Goal: Task Accomplishment & Management: Complete application form

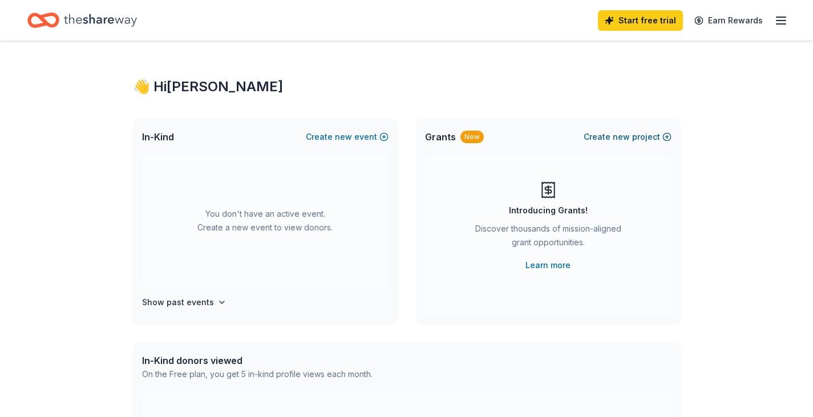
click at [666, 135] on button "Create new project" at bounding box center [627, 137] width 88 height 14
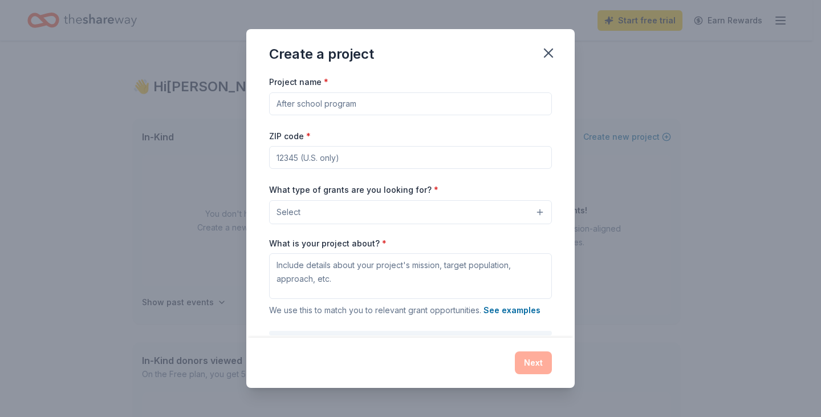
drag, startPoint x: 362, startPoint y: 102, endPoint x: 230, endPoint y: 101, distance: 131.7
click at [230, 101] on div "Create a project Project name * ZIP code * What type of grants are you looking …" at bounding box center [410, 208] width 821 height 417
click at [358, 103] on input "Project name *" at bounding box center [410, 103] width 283 height 23
type input "Staff Appreciation"
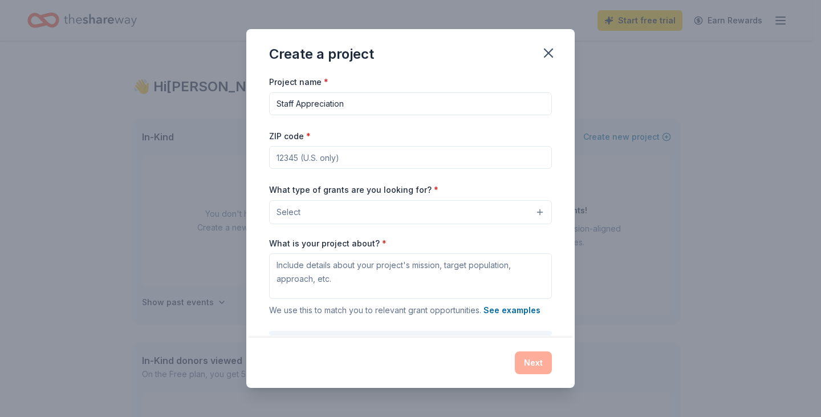
click at [345, 162] on input "ZIP code *" at bounding box center [410, 157] width 283 height 23
type input "63146"
click at [334, 211] on button "Select" at bounding box center [410, 212] width 283 height 24
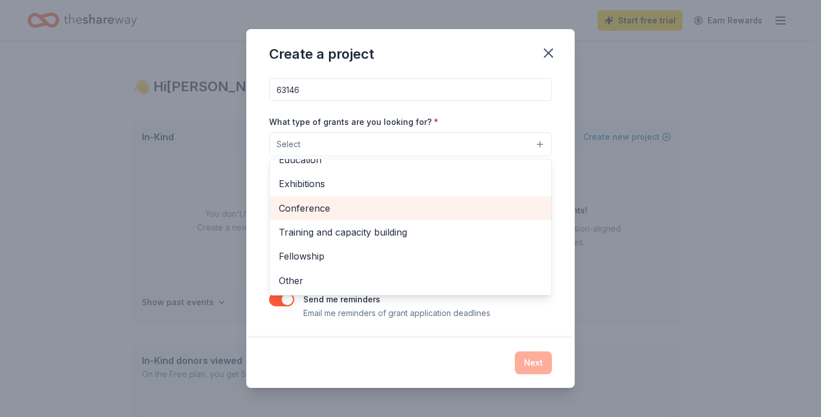
scroll to position [68, 0]
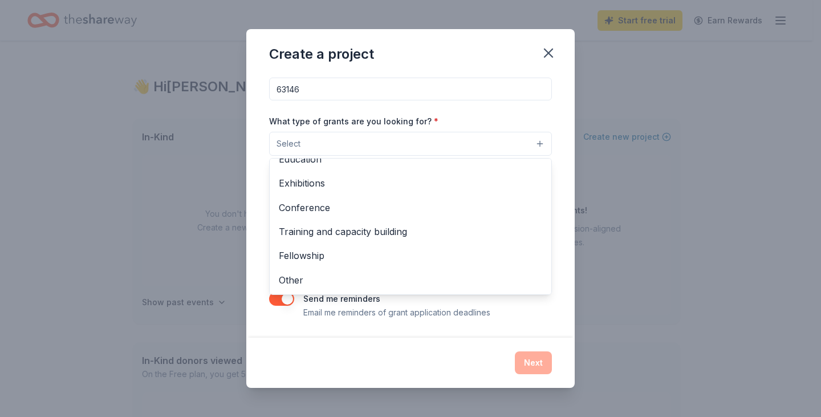
click at [545, 51] on div "Create a project Project name * Staff Appreciation ZIP code * 63146 What type o…" at bounding box center [410, 208] width 329 height 359
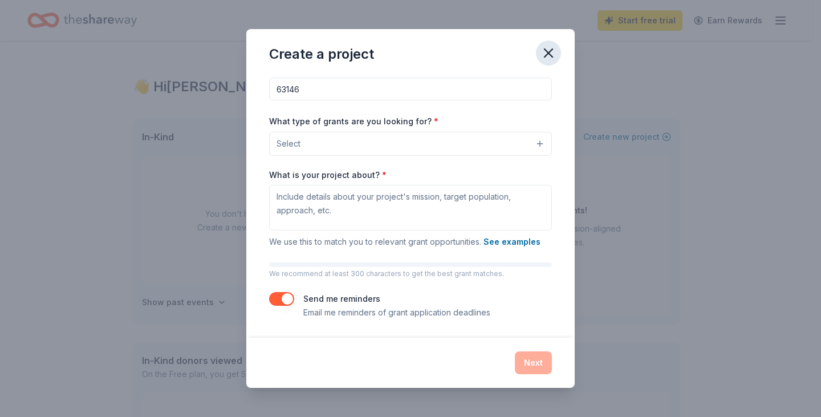
click at [548, 52] on icon "button" at bounding box center [549, 53] width 8 height 8
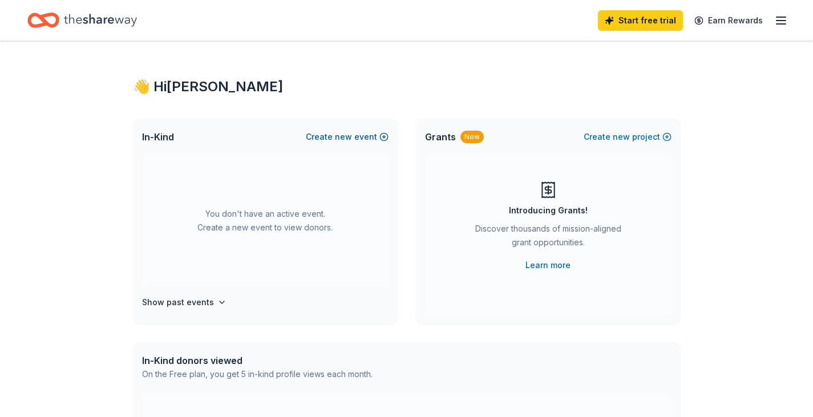
click at [380, 136] on button "Create new event" at bounding box center [347, 137] width 83 height 14
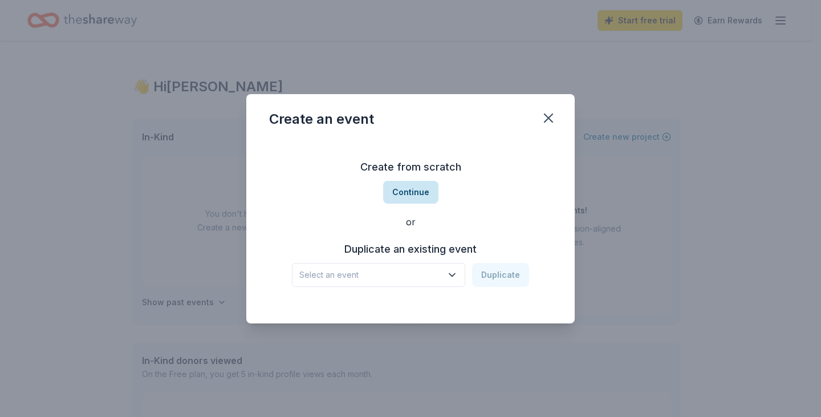
click at [410, 189] on button "Continue" at bounding box center [410, 192] width 55 height 23
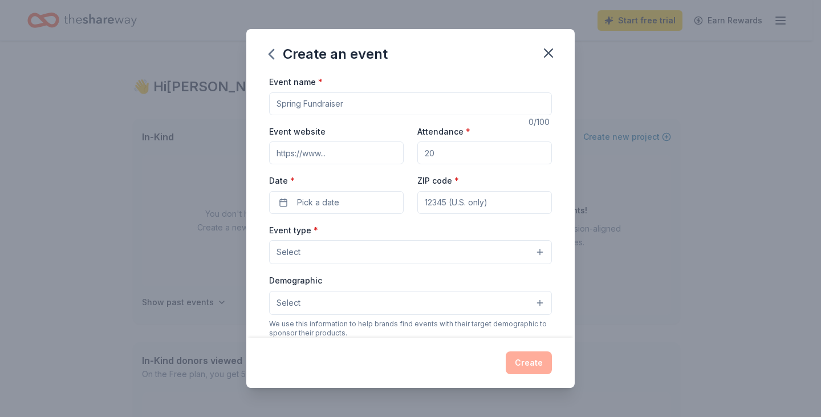
click at [351, 106] on input "Event name *" at bounding box center [410, 103] width 283 height 23
type input "Staff Appreciation"
click at [434, 152] on input "Attendance *" at bounding box center [484, 152] width 135 height 23
drag, startPoint x: 434, startPoint y: 152, endPoint x: 428, endPoint y: 153, distance: 5.8
click at [419, 152] on input "Attendance *" at bounding box center [484, 152] width 135 height 23
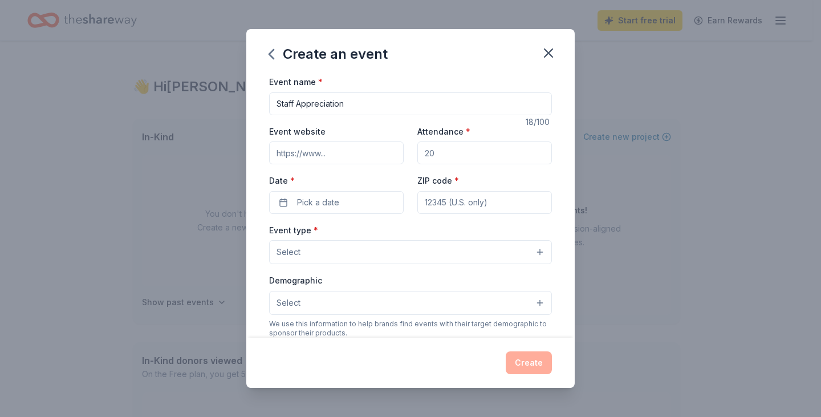
type input "2"
type input "150"
click at [327, 204] on span "Pick a date" at bounding box center [318, 203] width 42 height 14
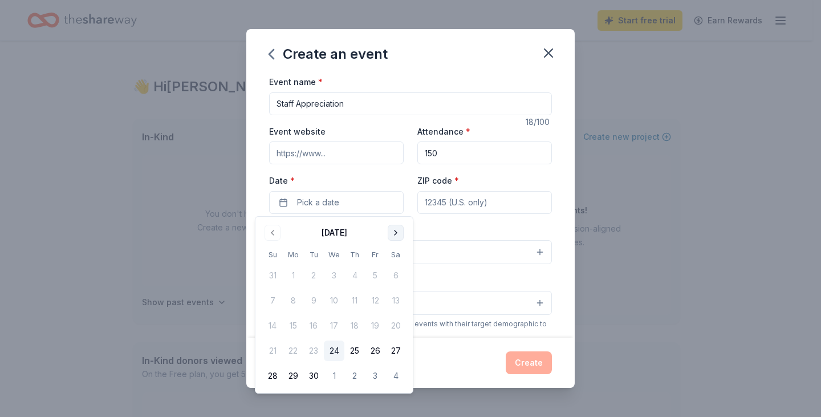
click at [394, 232] on button "Go to next month" at bounding box center [396, 233] width 16 height 16
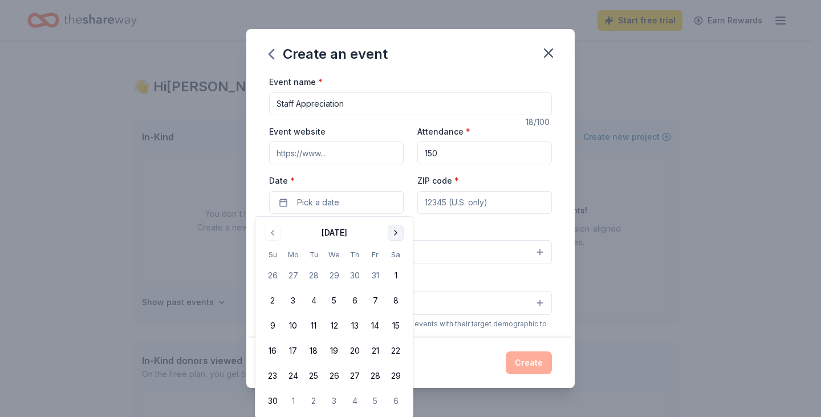
click at [394, 232] on button "Go to next month" at bounding box center [396, 233] width 16 height 16
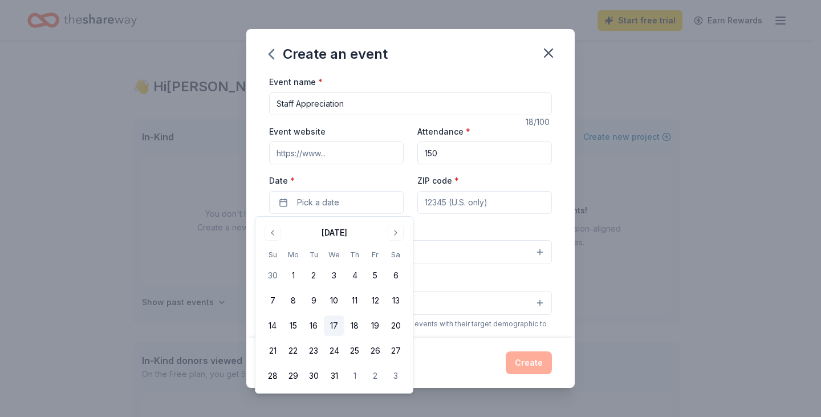
click at [332, 324] on button "17" at bounding box center [334, 325] width 21 height 21
click at [460, 207] on input "ZIP code *" at bounding box center [484, 202] width 135 height 23
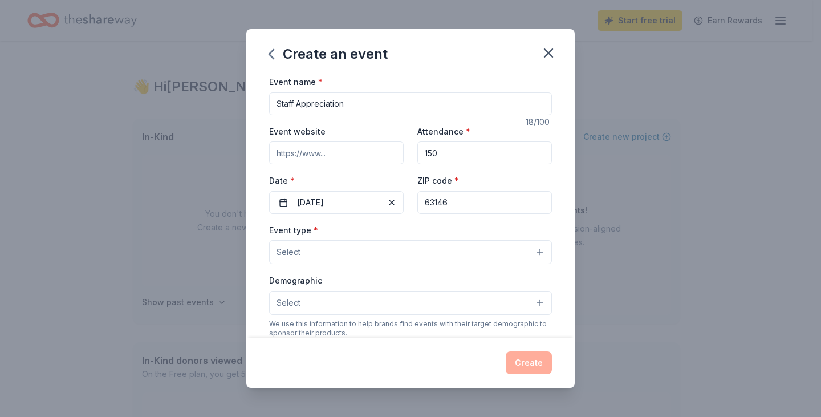
type input "63146"
click at [400, 245] on button "Select" at bounding box center [410, 252] width 283 height 24
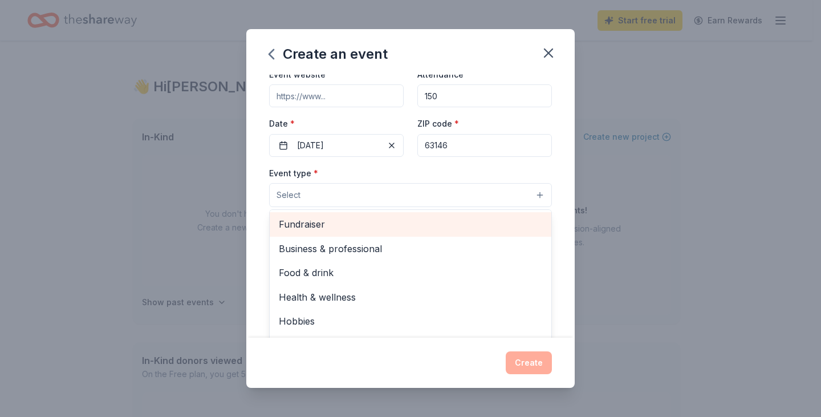
scroll to position [38, 0]
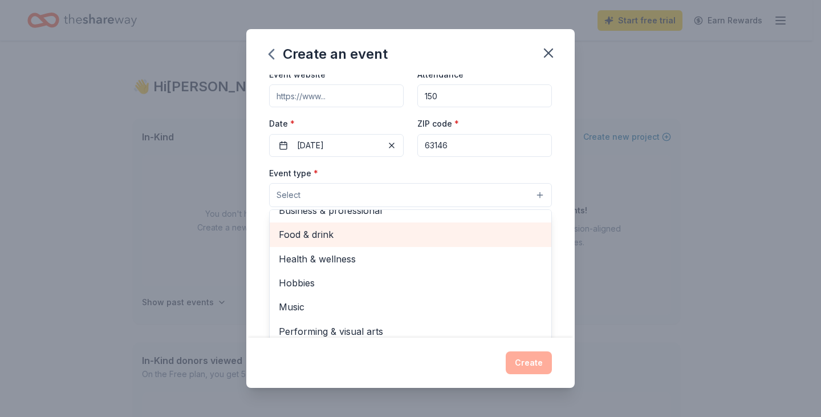
click at [297, 232] on span "Food & drink" at bounding box center [410, 234] width 263 height 15
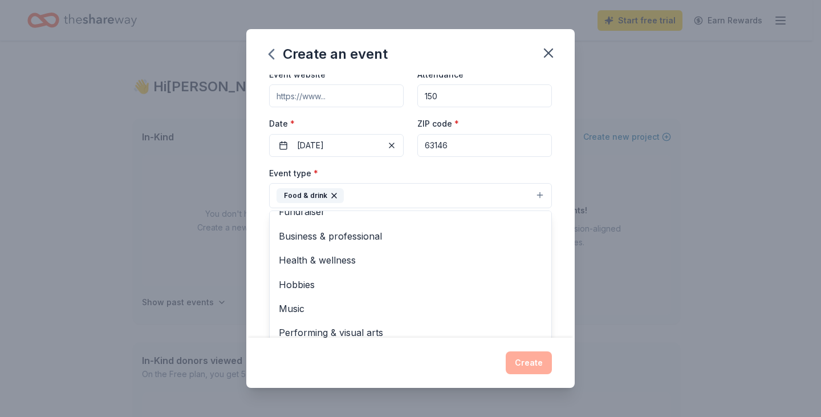
click at [554, 291] on div "Event name * Staff Appreciation 18 /100 Event website Attendance * 150 Date * […" at bounding box center [410, 206] width 329 height 263
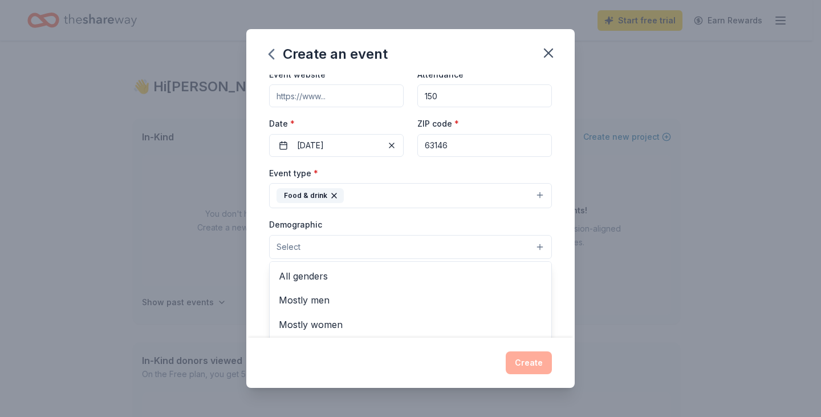
click at [314, 244] on button "Select" at bounding box center [410, 247] width 283 height 24
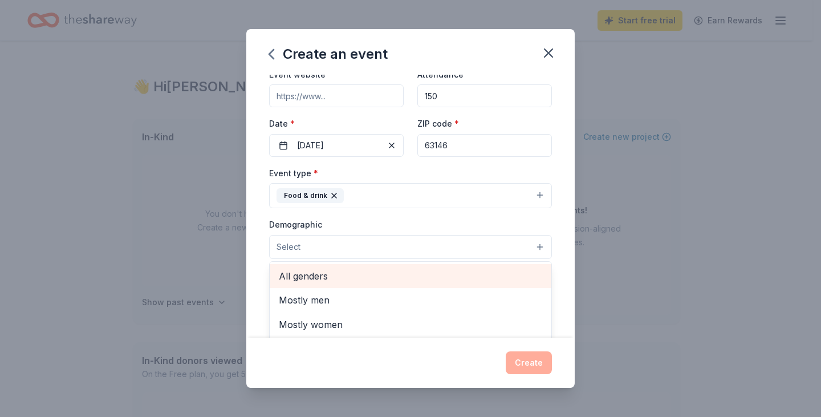
click at [308, 279] on span "All genders" at bounding box center [410, 276] width 263 height 15
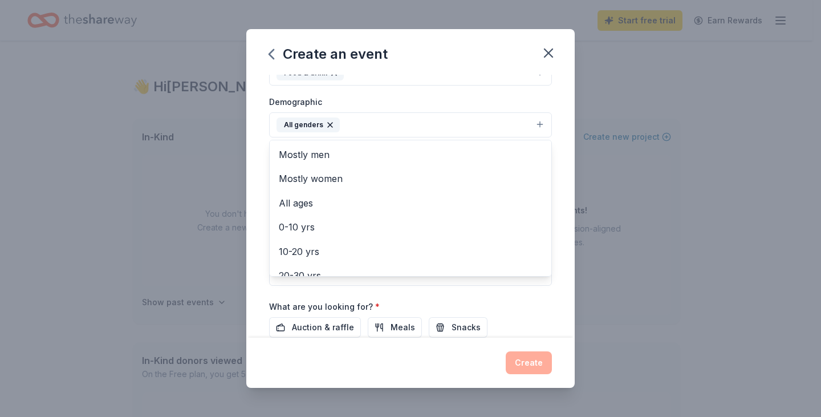
scroll to position [217, 0]
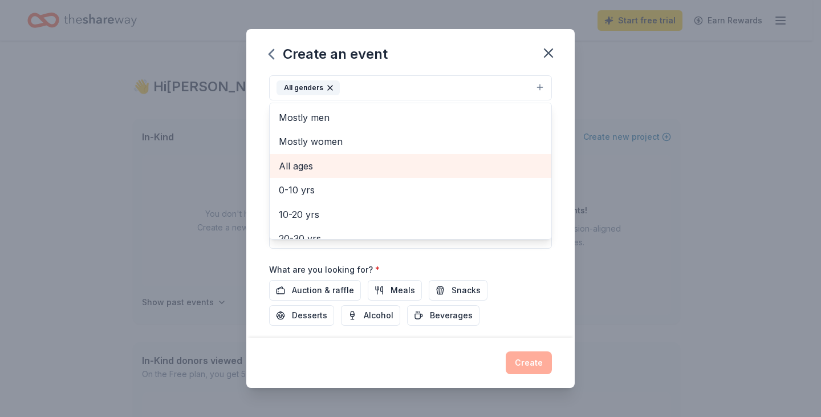
click at [286, 165] on span "All ages" at bounding box center [410, 166] width 263 height 15
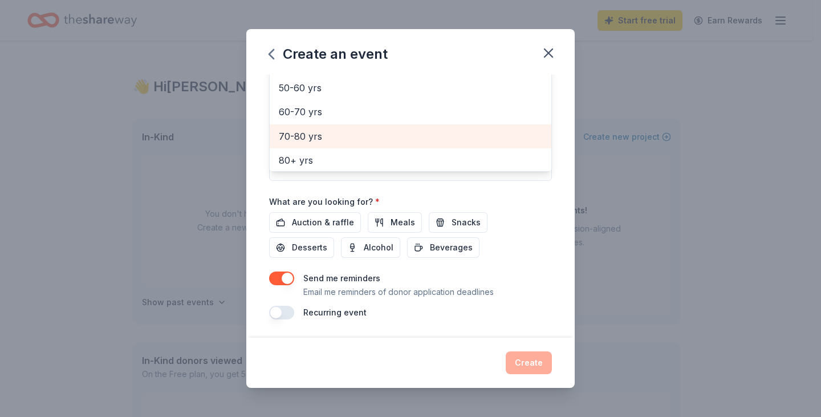
scroll to position [135, 0]
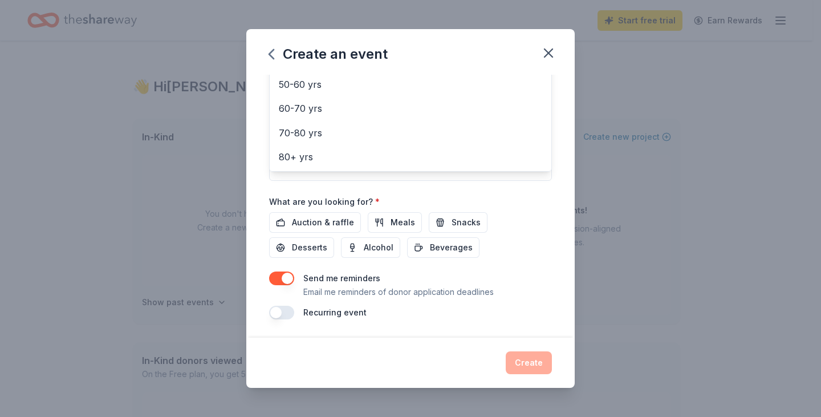
click at [315, 222] on div "Event name * Staff Appreciation 18 /100 Event website Attendance * 150 Date * […" at bounding box center [410, 54] width 283 height 529
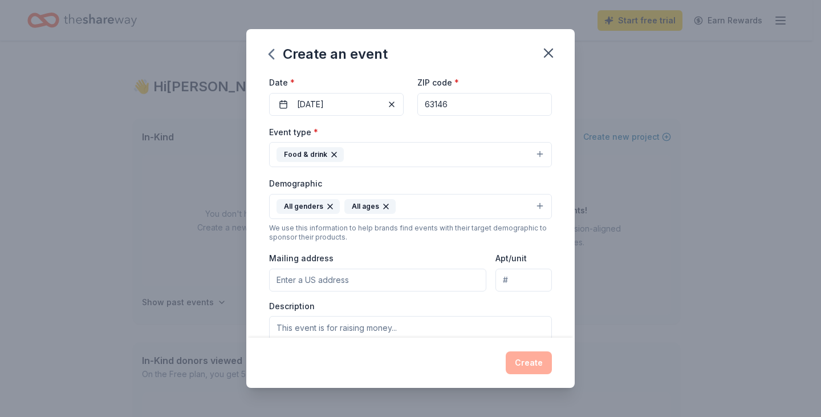
click at [286, 285] on input "Mailing address" at bounding box center [377, 280] width 217 height 23
type input "[STREET_ADDRESS]"
click at [457, 315] on div "Description" at bounding box center [410, 334] width 283 height 67
click at [318, 326] on textarea at bounding box center [410, 341] width 283 height 51
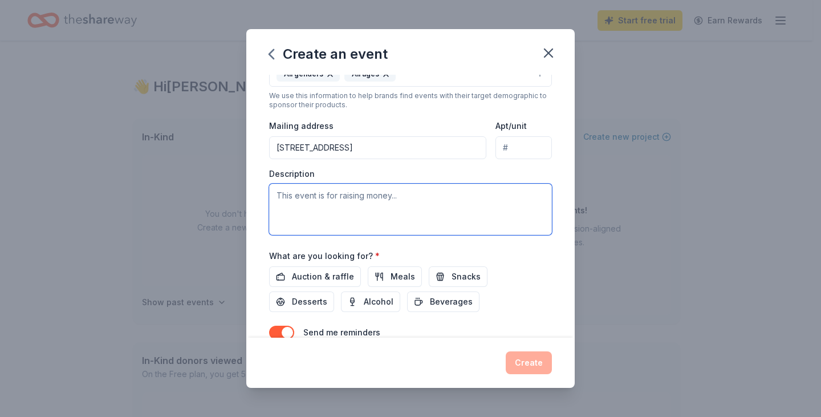
scroll to position [212, 0]
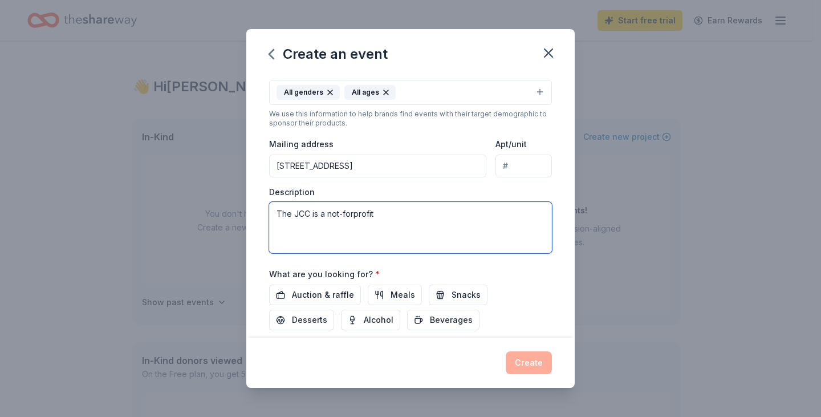
click at [352, 214] on textarea "The JCC is a not-forprofit" at bounding box center [410, 227] width 283 height 51
click at [407, 214] on textarea "The JCC is a not-for-profit" at bounding box center [410, 227] width 283 height 51
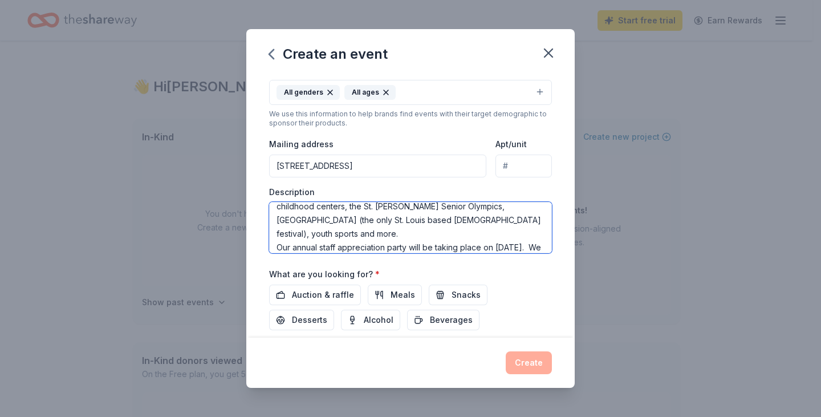
scroll to position [48, 0]
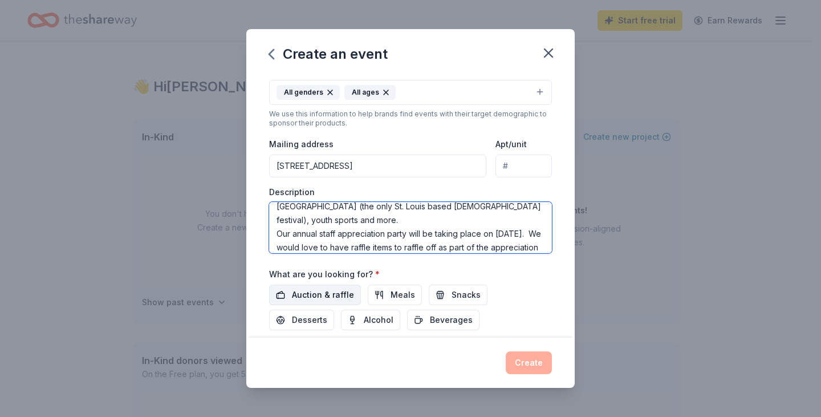
type textarea "The JCC is a not-for-profit agency that services the whole [GEOGRAPHIC_DATA] co…"
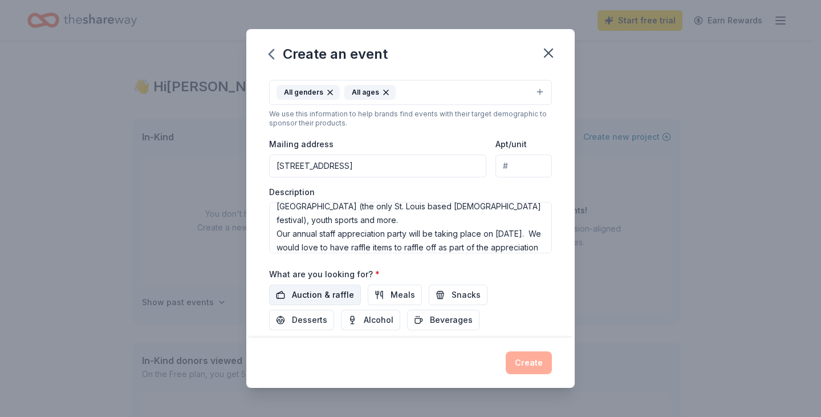
click at [295, 292] on span "Auction & raffle" at bounding box center [323, 295] width 62 height 14
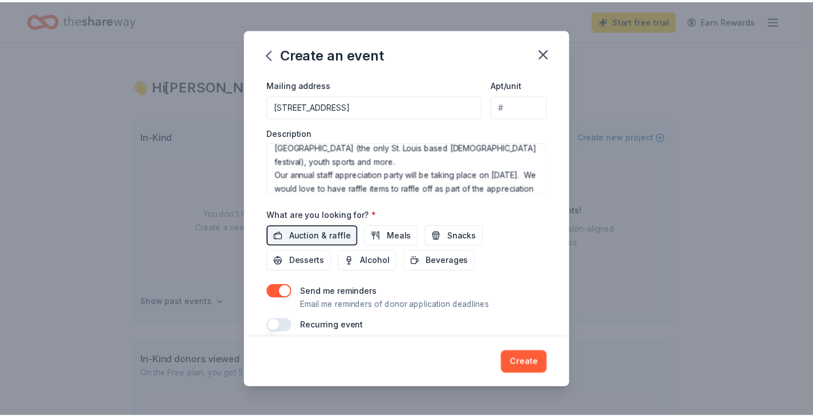
scroll to position [285, 0]
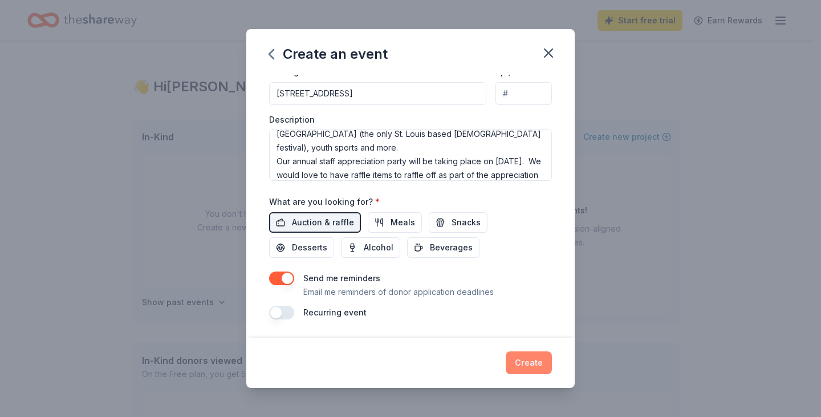
click at [525, 360] on button "Create" at bounding box center [529, 362] width 46 height 23
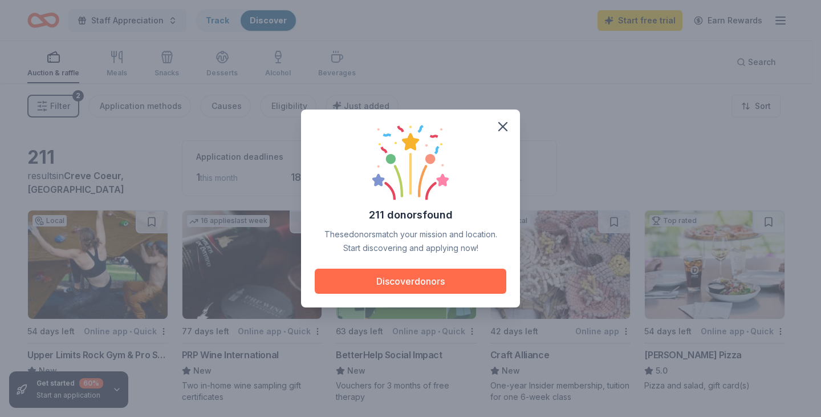
click at [414, 281] on button "Discover donors" at bounding box center [411, 281] width 192 height 25
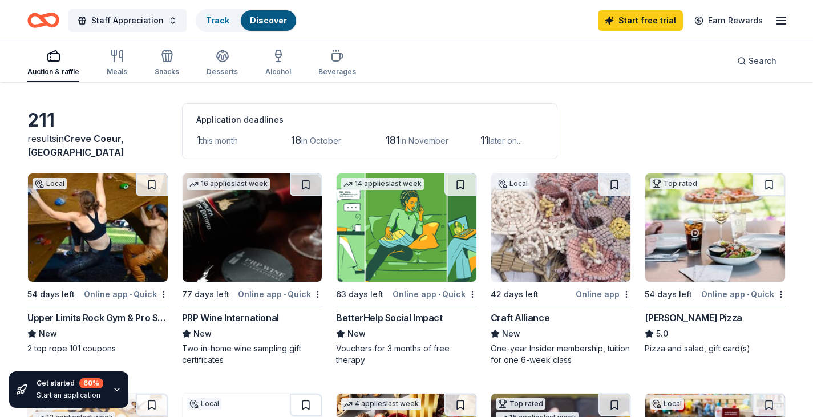
scroll to position [57, 0]
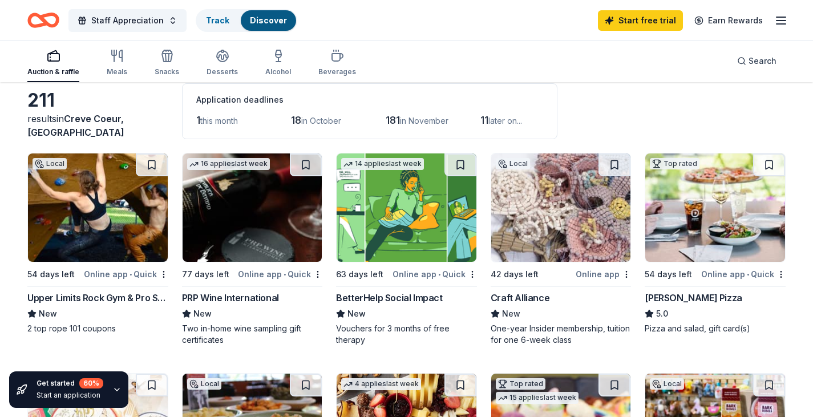
click at [682, 214] on img at bounding box center [715, 207] width 140 height 108
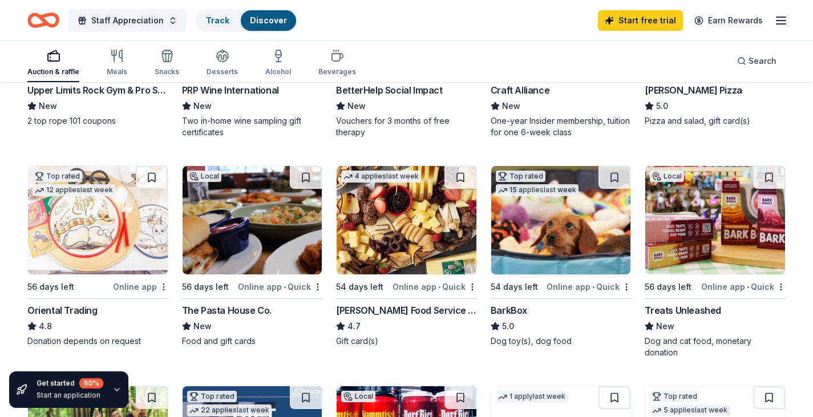
scroll to position [285, 0]
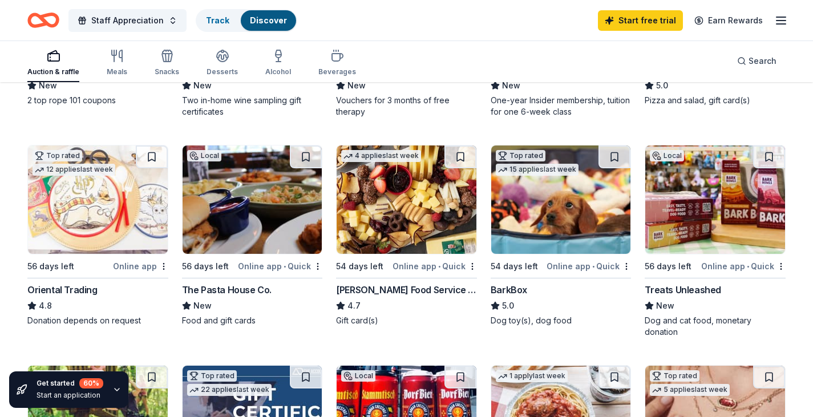
click at [261, 216] on img at bounding box center [253, 199] width 140 height 108
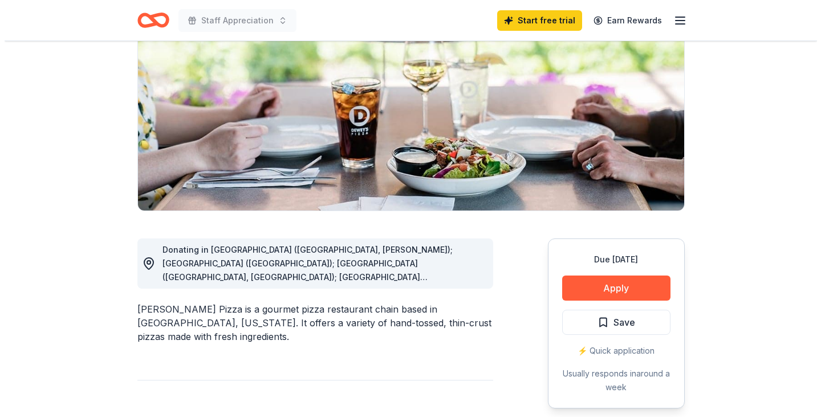
scroll to position [171, 0]
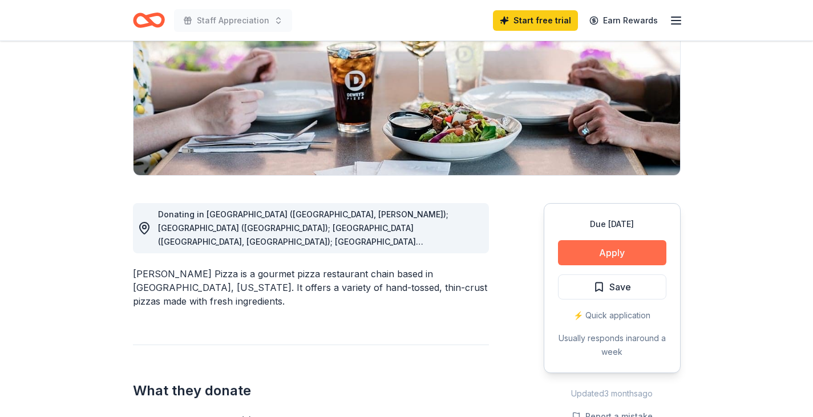
click at [607, 249] on button "Apply" at bounding box center [612, 252] width 108 height 25
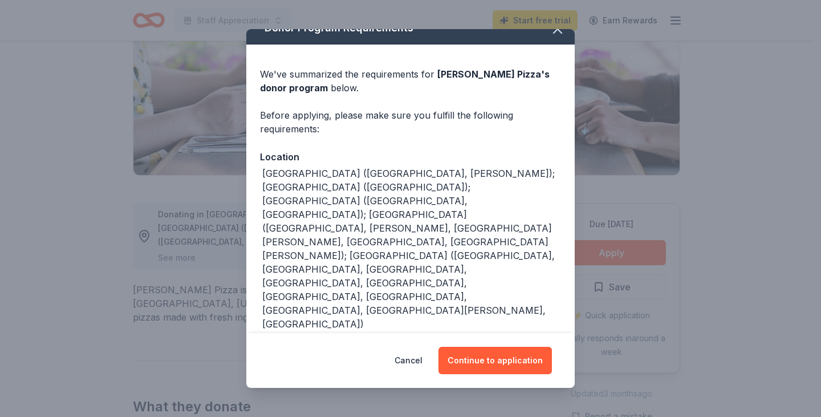
scroll to position [25, 0]
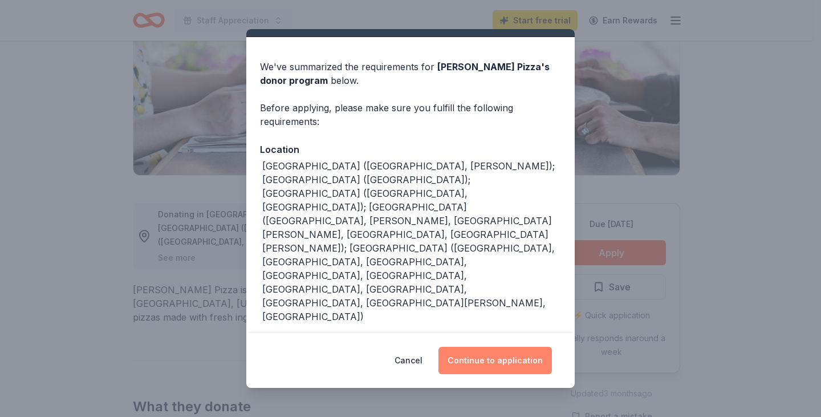
click at [477, 356] on button "Continue to application" at bounding box center [495, 360] width 113 height 27
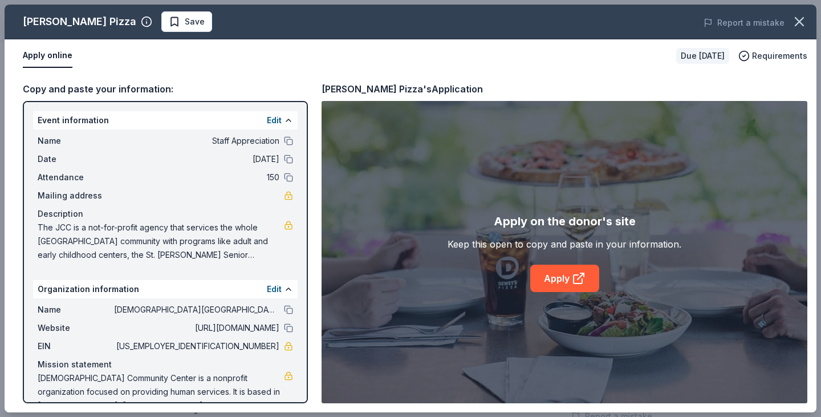
drag, startPoint x: 37, startPoint y: 119, endPoint x: 123, endPoint y: 166, distance: 98.8
click at [123, 166] on div "Event information Edit Name Staff Appreciation Date 12/17/25 Attendance 150 Mai…" at bounding box center [165, 188] width 265 height 155
click at [37, 120] on div "Event information Edit" at bounding box center [165, 120] width 265 height 18
drag, startPoint x: 38, startPoint y: 119, endPoint x: 177, endPoint y: 437, distance: 346.8
click at [177, 246] on html "Staff Appreciation Start free trial Earn Rewards Due in 54 days Share Dewey's P…" at bounding box center [410, 37] width 821 height 417
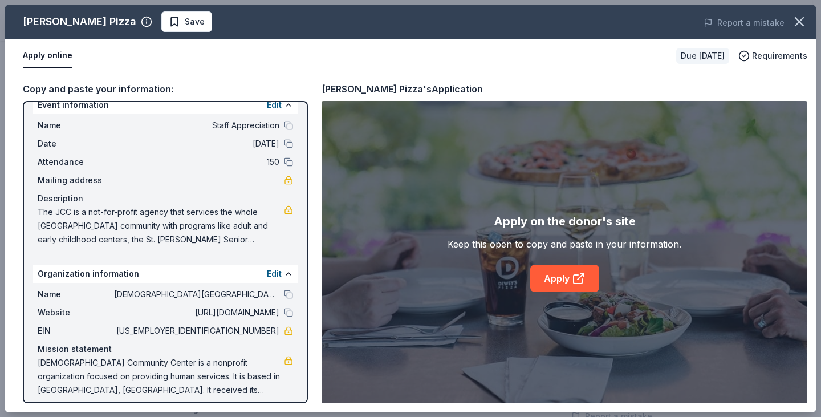
scroll to position [24, 0]
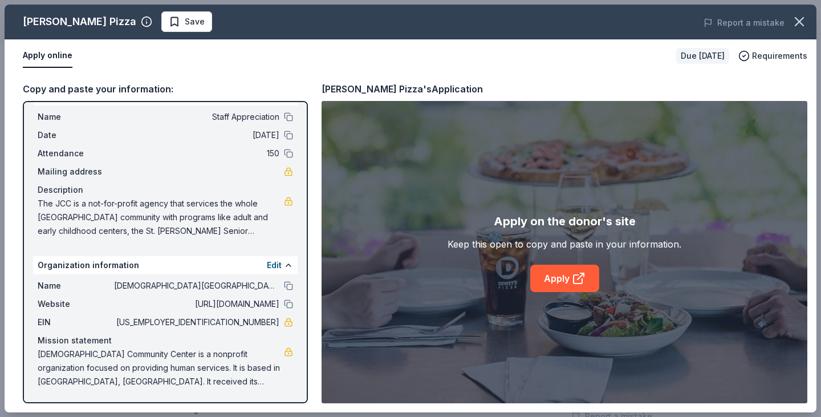
click at [568, 293] on div "Apply on the donor's site Keep this open to copy and paste in your information.…" at bounding box center [565, 252] width 486 height 302
click at [565, 286] on link "Apply" at bounding box center [564, 278] width 69 height 27
drag, startPoint x: 224, startPoint y: 322, endPoint x: 267, endPoint y: 323, distance: 42.8
click at [267, 323] on span "43-0681477" at bounding box center [196, 322] width 165 height 14
click at [264, 323] on span "43-0681477" at bounding box center [196, 322] width 165 height 14
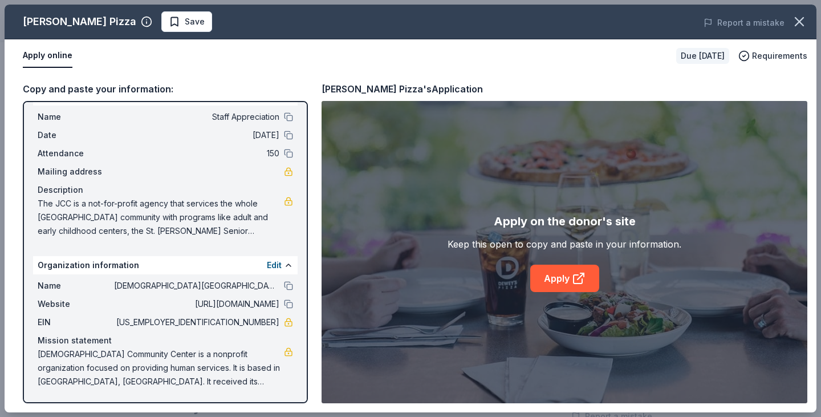
drag, startPoint x: 264, startPoint y: 323, endPoint x: 258, endPoint y: 322, distance: 6.4
click at [258, 322] on span "43-0681477" at bounding box center [196, 322] width 165 height 14
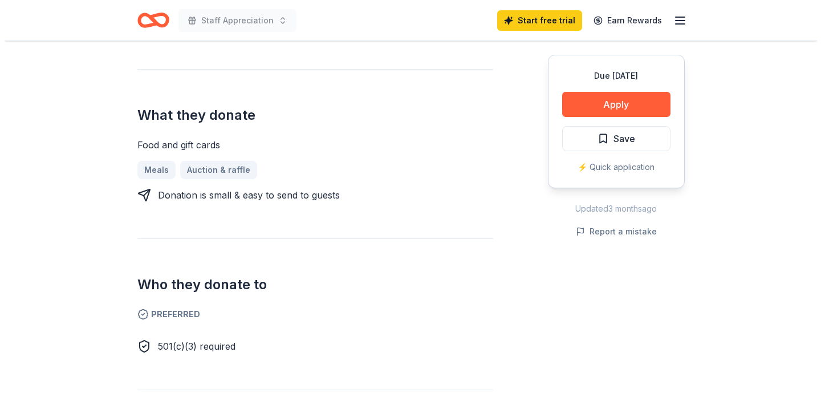
scroll to position [456, 0]
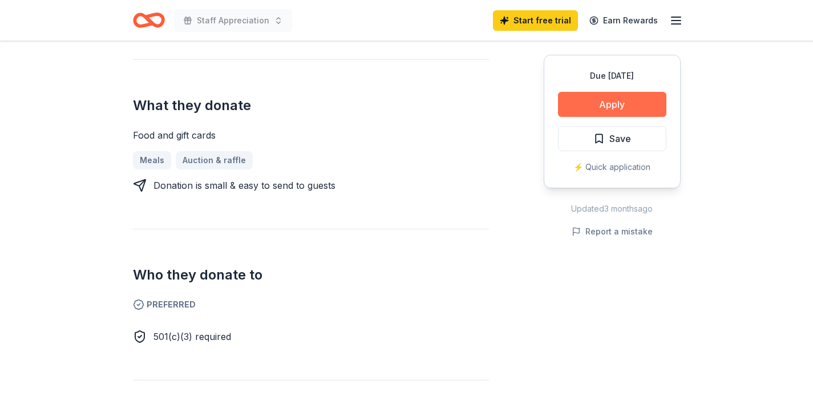
click at [600, 101] on button "Apply" at bounding box center [612, 104] width 108 height 25
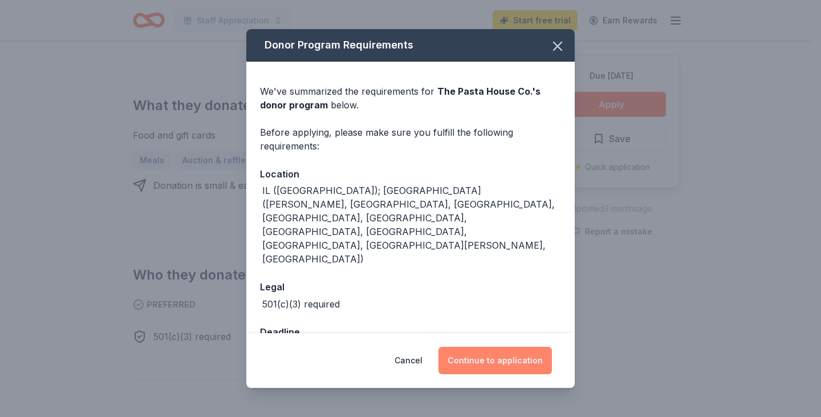
click at [473, 347] on button "Continue to application" at bounding box center [495, 360] width 113 height 27
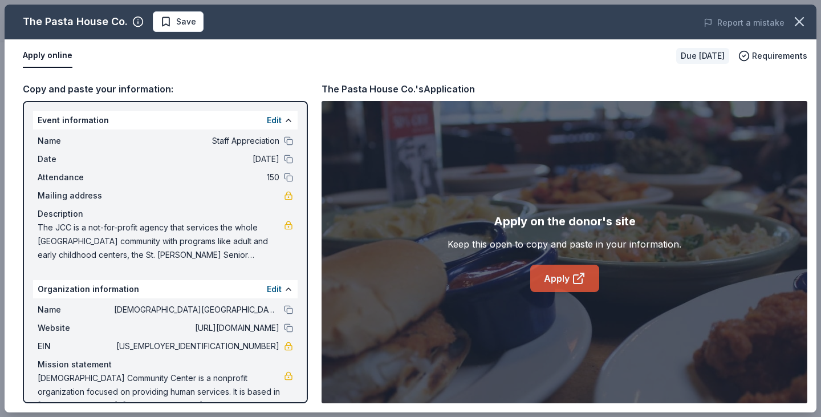
click at [564, 277] on link "Apply" at bounding box center [564, 278] width 69 height 27
